Goal: Check status: Check status

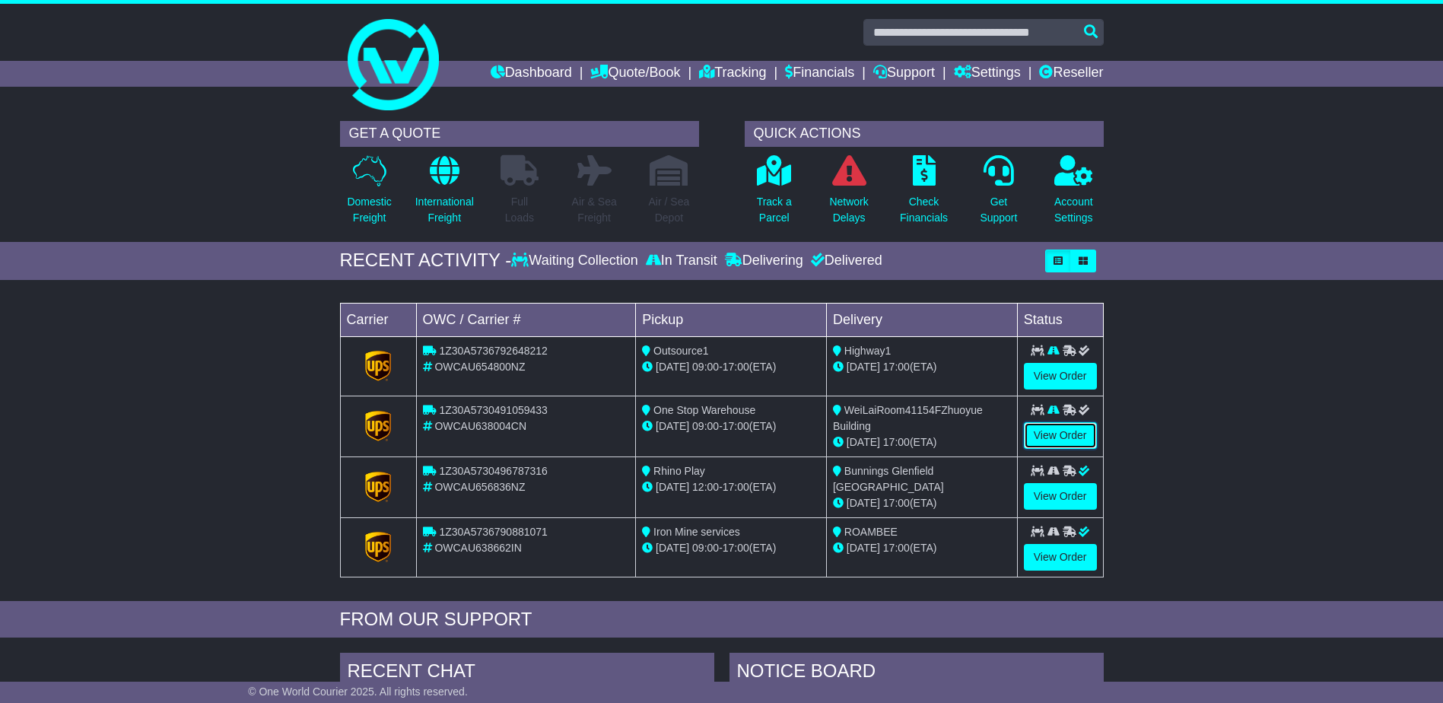
click at [1070, 435] on link "View Order" at bounding box center [1060, 435] width 73 height 27
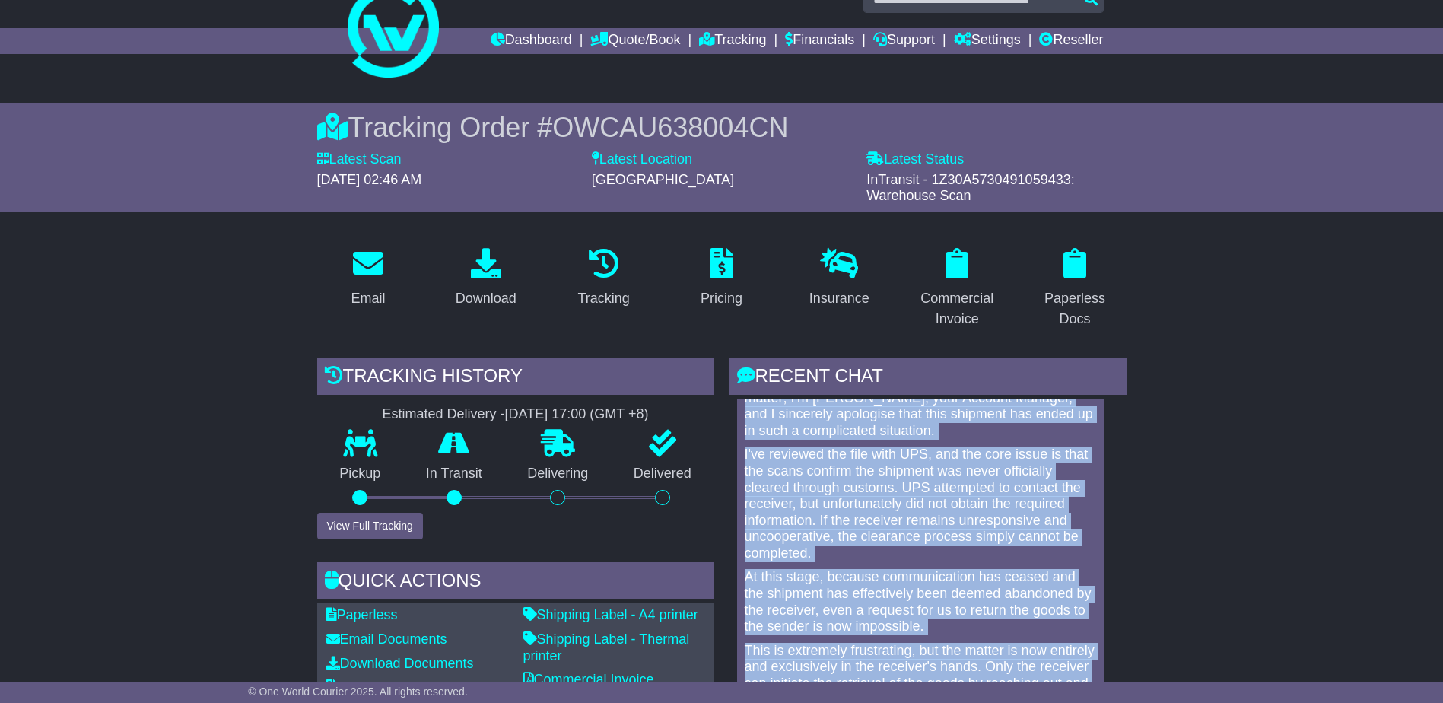
scroll to position [229, 0]
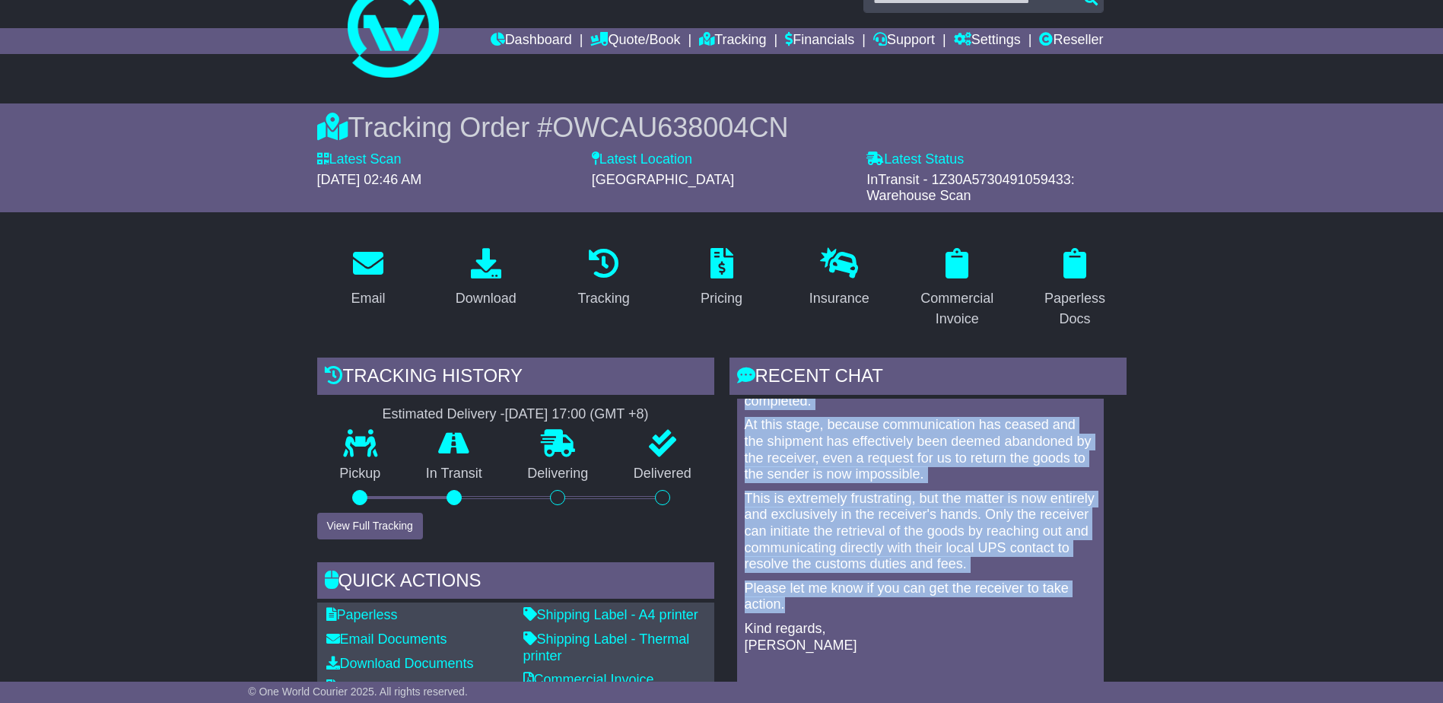
drag, startPoint x: 744, startPoint y: 486, endPoint x: 884, endPoint y: 609, distance: 186.0
click at [884, 609] on div "Hi Jade, Thank you so much for your patience on this difficult matter; I'm Ashl…" at bounding box center [920, 449] width 355 height 504
copy div "Thank you so much for your patience on this difficult matter; I'm Ashley, your …"
drag, startPoint x: 1337, startPoint y: 508, endPoint x: 1320, endPoint y: 513, distance: 17.4
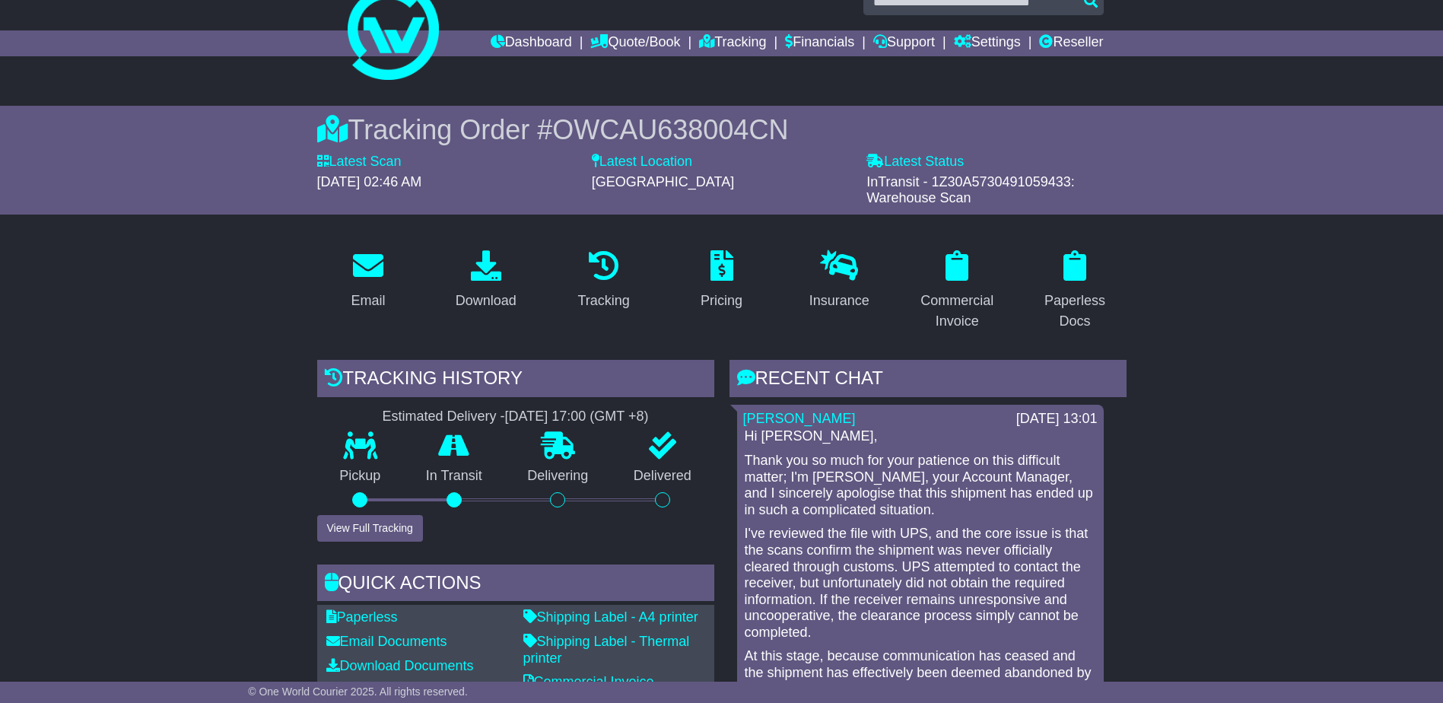
scroll to position [0, 0]
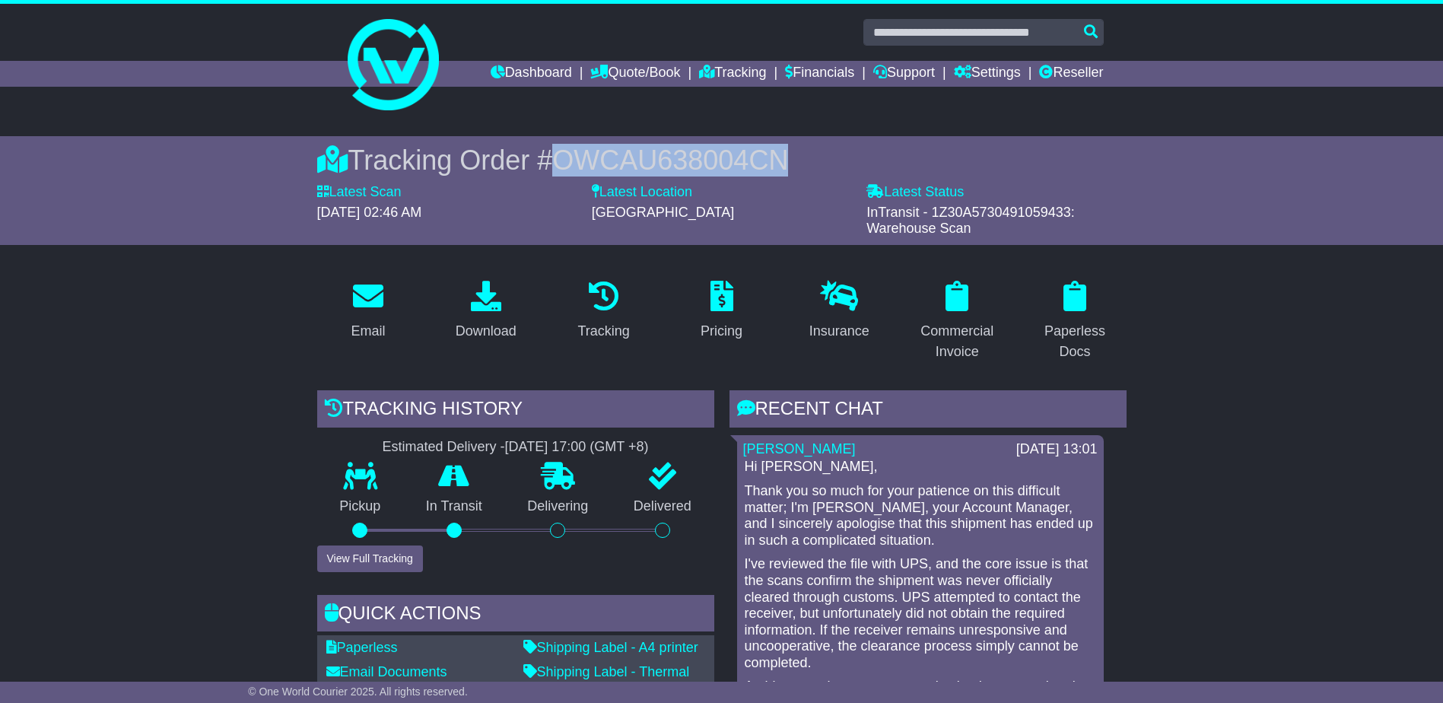
drag, startPoint x: 816, startPoint y: 157, endPoint x: 554, endPoint y: 154, distance: 261.8
click at [554, 154] on div "Tracking Order # OWCAU638004CN" at bounding box center [722, 160] width 810 height 33
copy span "OWCAU638004CN"
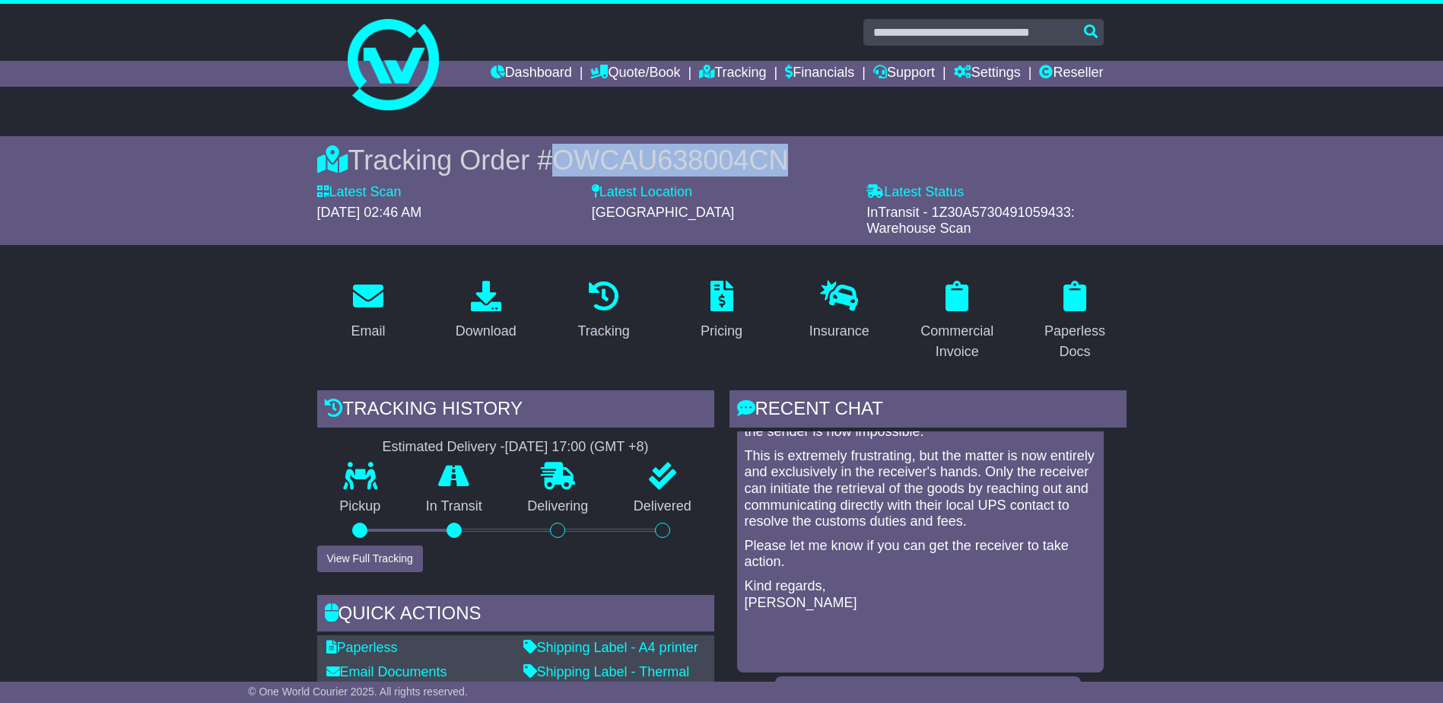
scroll to position [380, 0]
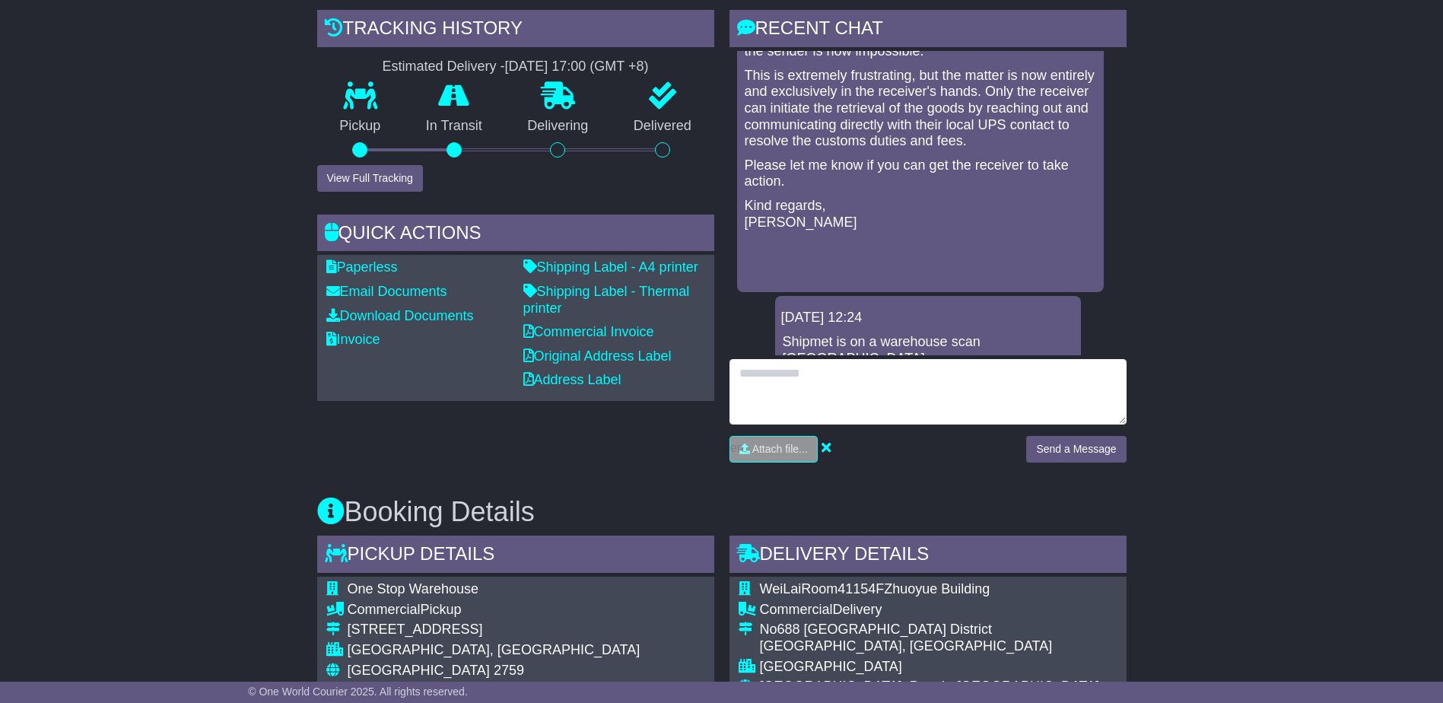
click at [868, 397] on textarea at bounding box center [928, 391] width 397 height 65
click at [773, 410] on textarea "**********" at bounding box center [928, 391] width 397 height 65
type textarea "**********"
